Goal: Task Accomplishment & Management: Manage account settings

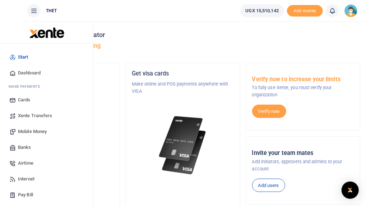
click at [34, 128] on span "Mobile Money" at bounding box center [32, 131] width 29 height 7
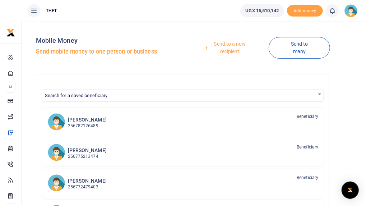
click at [239, 48] on link "Send to a new recipient" at bounding box center [227, 47] width 83 height 20
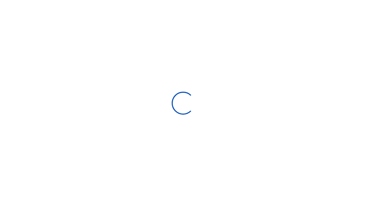
select select "Loading bundles"
select select
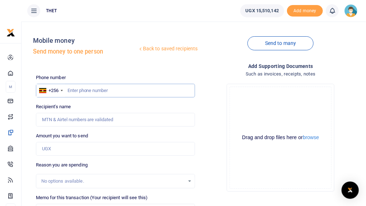
click at [100, 90] on input "text" at bounding box center [115, 91] width 159 height 14
type input "0772515222"
type input "Alfred Driwale"
type input "0772515222"
click at [67, 148] on input "Amount you want to send" at bounding box center [115, 149] width 159 height 14
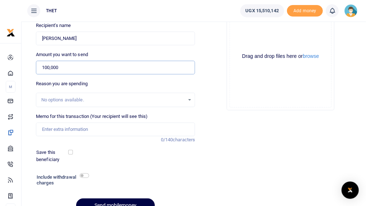
scroll to position [83, 0]
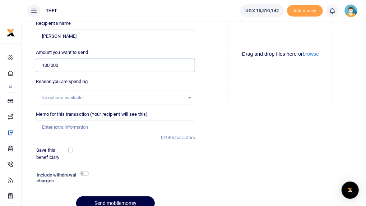
type input "100,000"
click at [80, 127] on input "Memo for this transaction (Your recipient will see this)" at bounding box center [115, 127] width 159 height 14
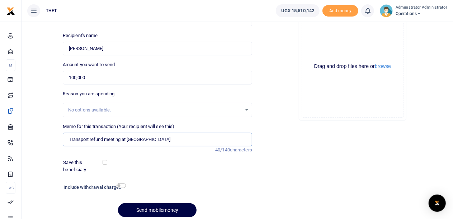
scroll to position [98, 0]
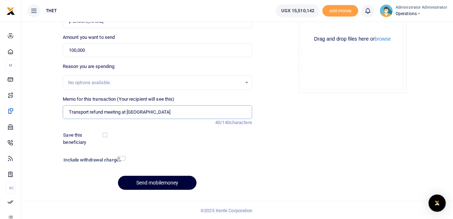
type input "Transport refund meeting at protea hotel"
click at [155, 180] on button "Send mobilemoney" at bounding box center [157, 183] width 79 height 14
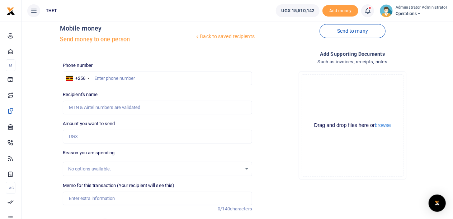
scroll to position [11, 0]
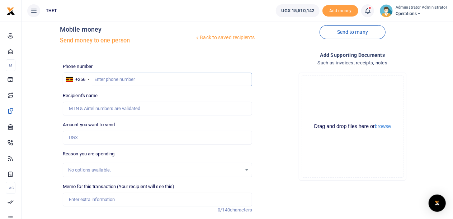
click at [126, 79] on input "text" at bounding box center [158, 80] width 190 height 14
click at [120, 78] on input "text" at bounding box center [158, 80] width 190 height 14
click at [274, 118] on div "Drop your files here Drag and drop files here or browse Powered by Uppy" at bounding box center [353, 126] width 190 height 119
click at [108, 79] on input "text" at bounding box center [158, 80] width 190 height 14
type input "0753696590"
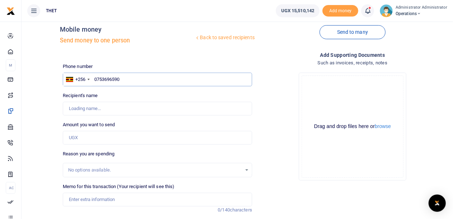
type input "Innocent Ayesiga"
type input "0753696590"
click at [78, 138] on input "Amount you want to send" at bounding box center [158, 138] width 190 height 14
type input "100,000"
click at [268, 150] on div "Drop your files here Drag and drop files here or browse Powered by Uppy" at bounding box center [353, 126] width 190 height 119
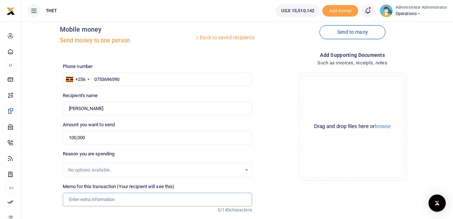
click at [84, 199] on input "Memo for this transaction (Your recipient will see this)" at bounding box center [158, 199] width 190 height 14
type input "Transport refund meeting at [GEOGRAPHIC_DATA] on [DATE]"
click at [280, 202] on div "Add supporting Documents Such as invoices, receipts, notes Drop your files here…" at bounding box center [352, 167] width 195 height 232
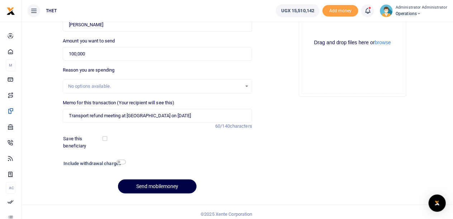
scroll to position [95, 0]
click at [124, 160] on input "checkbox" at bounding box center [121, 161] width 9 height 5
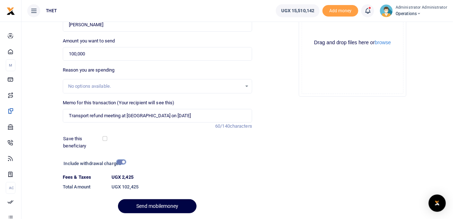
click at [119, 161] on input "checkbox" at bounding box center [121, 161] width 9 height 5
checkbox input "false"
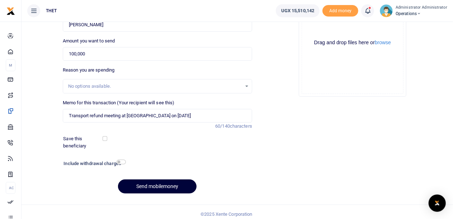
click at [165, 186] on button "Send mobilemoney" at bounding box center [157, 186] width 79 height 14
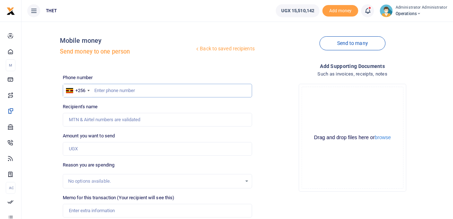
click at [103, 91] on input "text" at bounding box center [158, 91] width 190 height 14
type input "0778989718"
type input "Musoke Phillip"
type input "0778989718"
click at [87, 148] on input "Amount you want to send" at bounding box center [158, 149] width 190 height 14
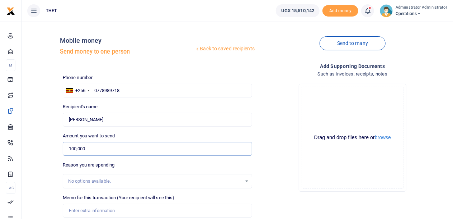
type input "100,000"
click at [282, 162] on div "Drop your files here Drag and drop files here or browse Powered by Uppy" at bounding box center [353, 137] width 190 height 119
click at [106, 209] on input "Memo for this transaction (Your recipient will see this)" at bounding box center [158, 211] width 190 height 14
type input "Transport refund meeting at [GEOGRAPHIC_DATA] on [DATE]"
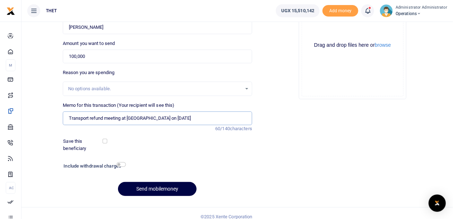
scroll to position [93, 0]
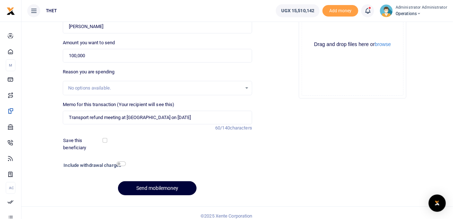
click at [155, 186] on button "Send mobilemoney" at bounding box center [157, 188] width 79 height 14
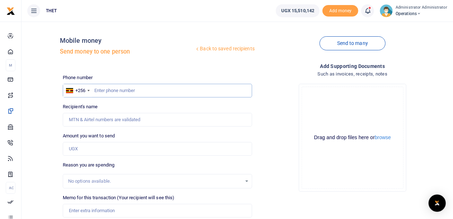
click at [106, 91] on input "text" at bounding box center [158, 91] width 190 height 14
type input "0772886201"
type input "Baku [PERSON_NAME]"
type input "0772886201"
click at [81, 148] on input "Amount you want to send" at bounding box center [158, 149] width 190 height 14
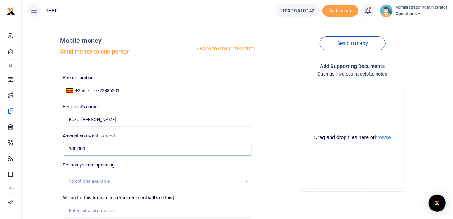
type input "100,000"
click at [282, 148] on div "Drop your files here Drag and drop files here or browse Powered by Uppy" at bounding box center [353, 137] width 190 height 119
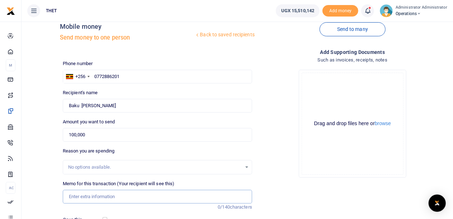
click at [115, 194] on input "Memo for this transaction (Your recipient will see this)" at bounding box center [158, 197] width 190 height 14
type input "Transport refund meeting at protea hotel on 28th August 2025"
click at [308, 195] on div "Add supporting Documents Such as invoices, receipts, notes Drop your files here…" at bounding box center [352, 164] width 195 height 232
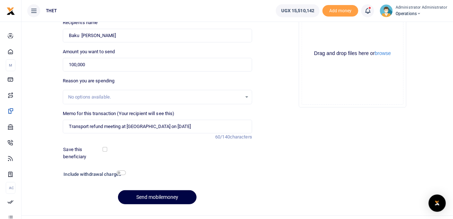
scroll to position [87, 0]
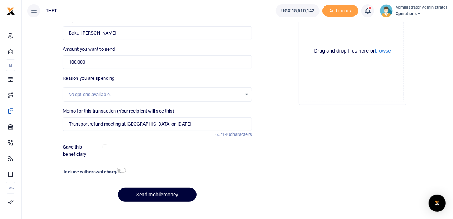
click at [142, 194] on button "Send mobilemoney" at bounding box center [157, 194] width 79 height 14
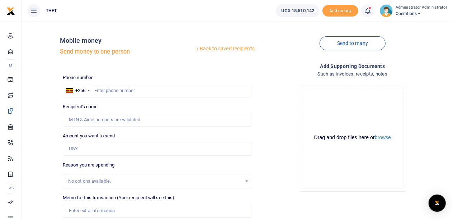
click at [372, 10] on icon at bounding box center [367, 11] width 7 height 8
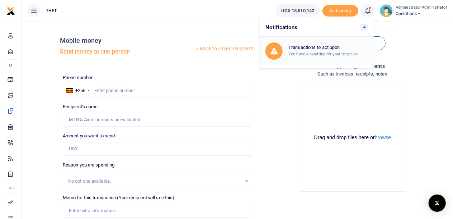
click at [320, 52] on small "You have 4 awaiting for your to act on" at bounding box center [323, 53] width 69 height 5
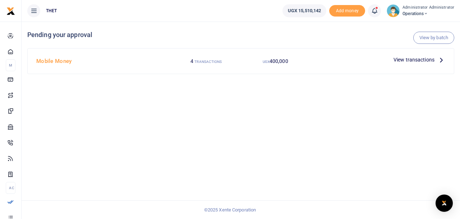
click at [439, 61] on icon at bounding box center [441, 60] width 8 height 8
click at [440, 59] on icon at bounding box center [441, 60] width 8 height 8
click at [419, 58] on span "View transactions" at bounding box center [413, 60] width 41 height 8
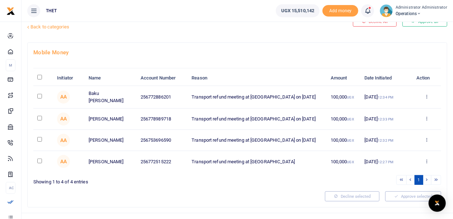
scroll to position [22, 0]
click at [423, 23] on button "Approve all" at bounding box center [425, 21] width 45 height 10
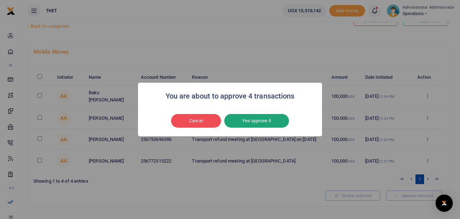
click at [251, 122] on button "Yes approve 4" at bounding box center [256, 121] width 65 height 14
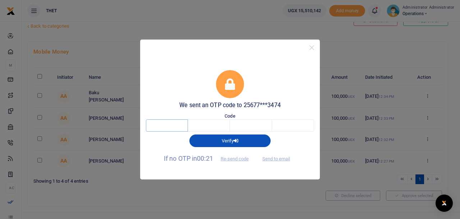
click at [175, 122] on input "text" at bounding box center [167, 125] width 42 height 12
type input "3"
type input "1"
type input "9"
type input "3"
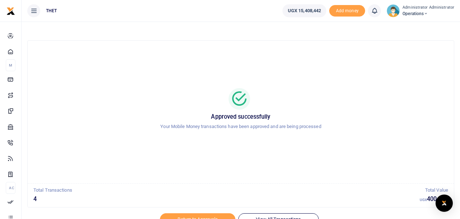
click at [395, 12] on img at bounding box center [392, 10] width 13 height 13
click at [414, 50] on link "Logout" at bounding box center [423, 52] width 57 height 10
